Goal: Check status: Check status

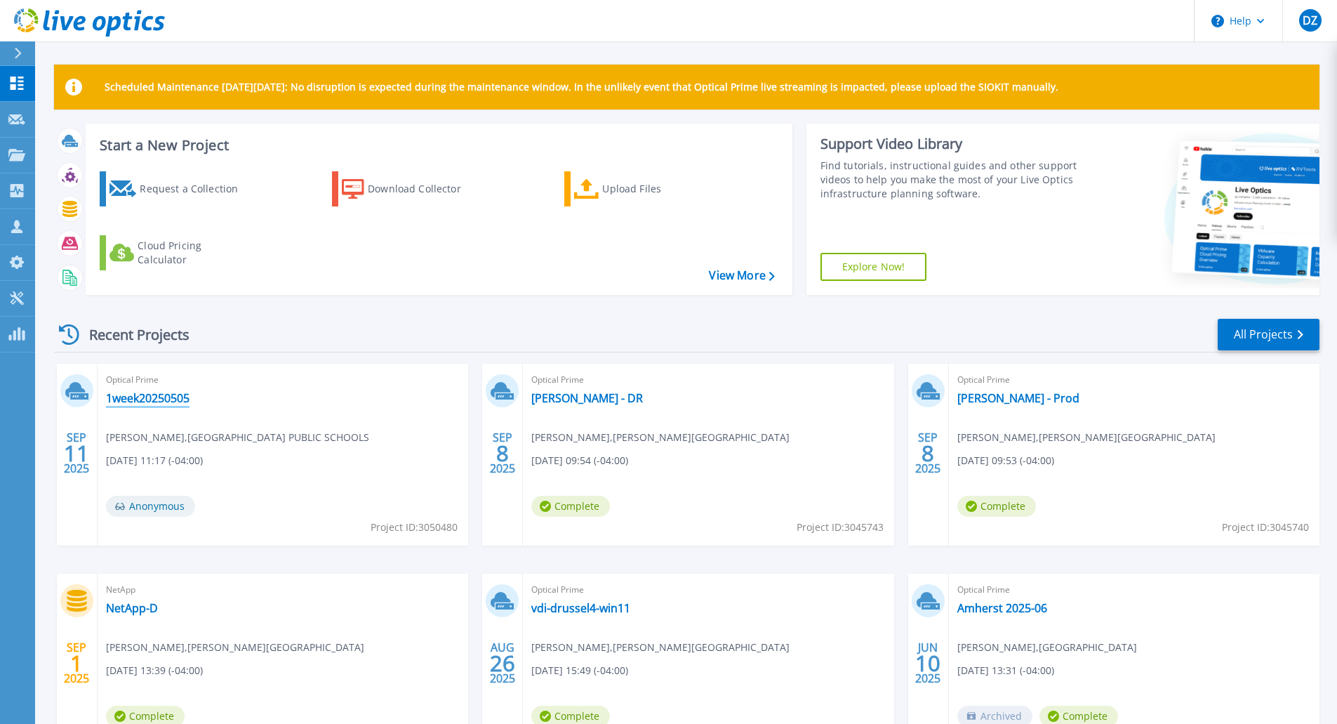
click at [174, 396] on link "1week20250505" at bounding box center [148, 398] width 84 height 14
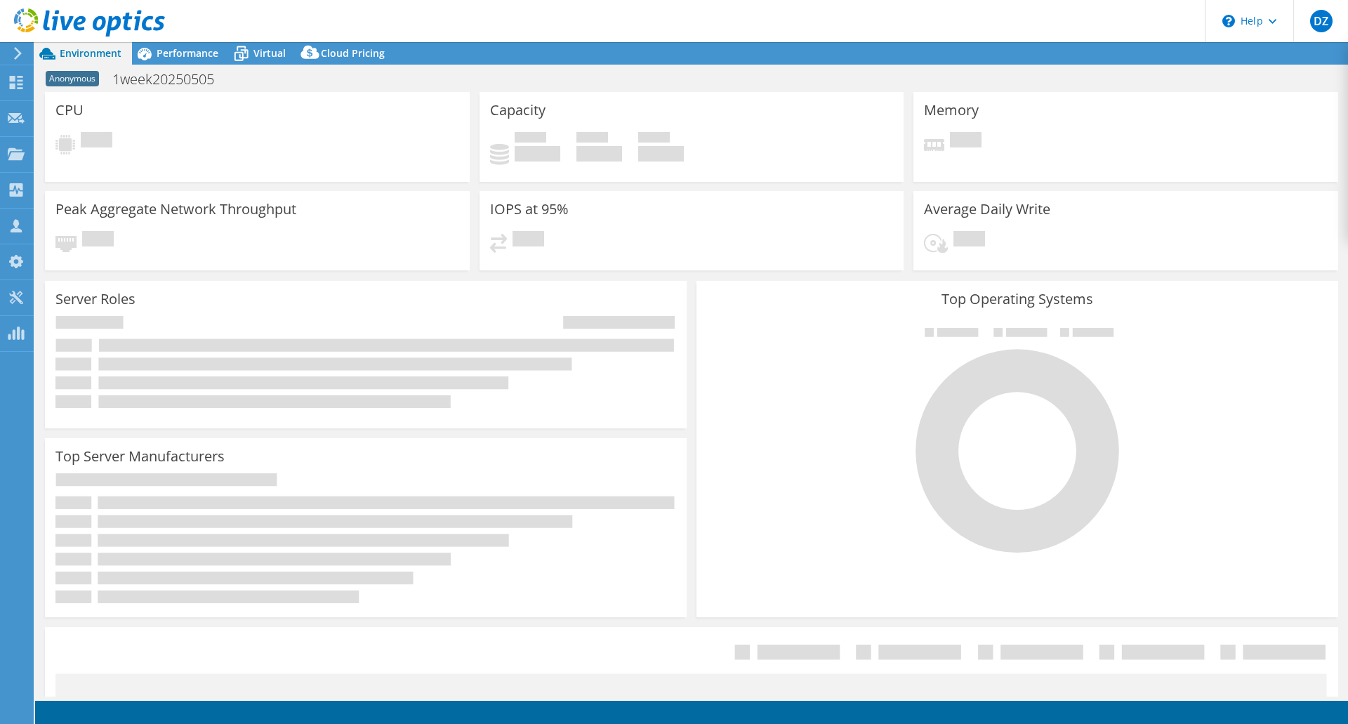
select select "USD"
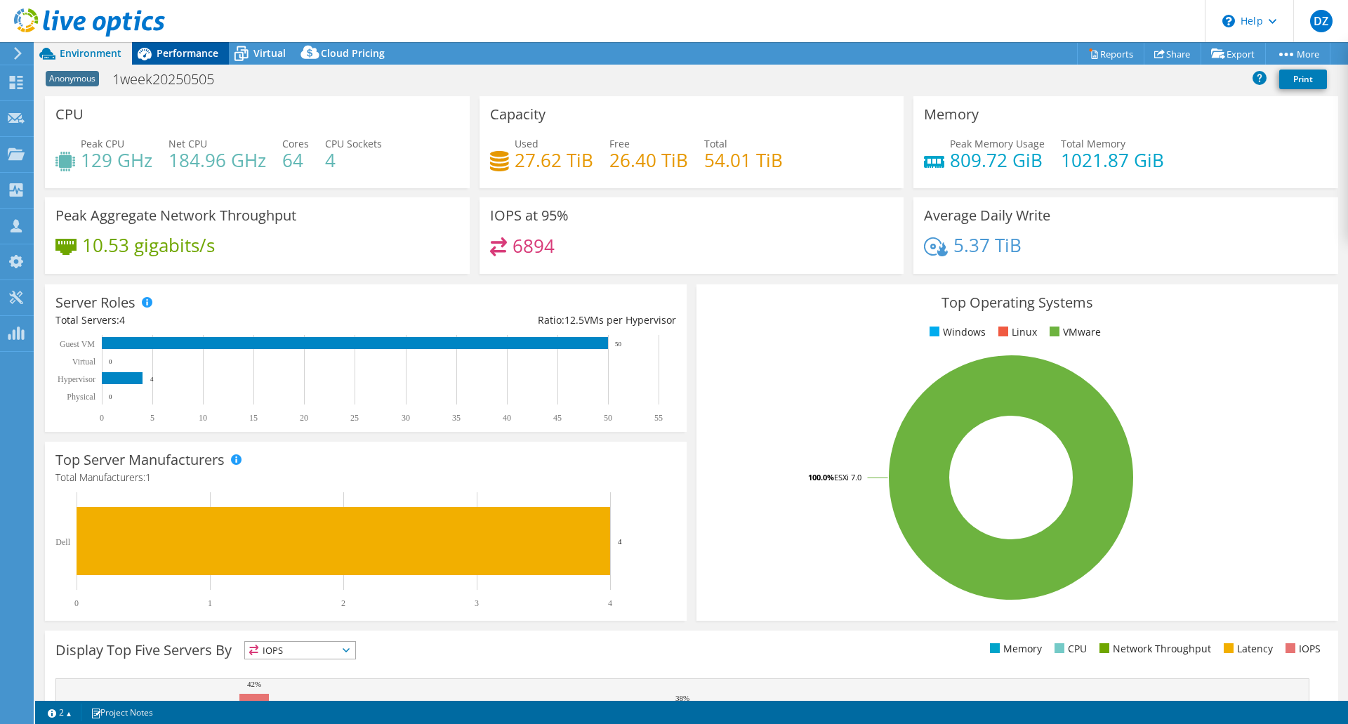
click at [199, 55] on span "Performance" at bounding box center [188, 52] width 62 height 13
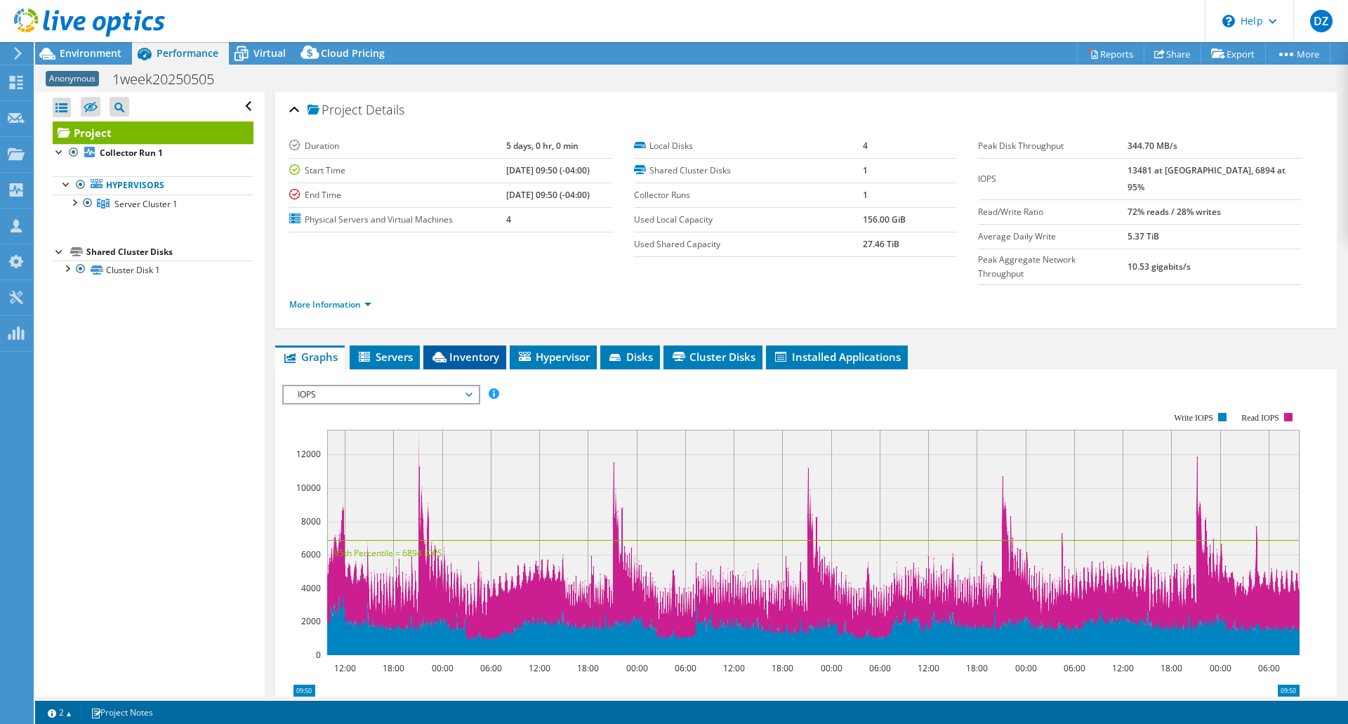
click at [474, 350] on span "Inventory" at bounding box center [464, 357] width 69 height 14
